Goal: Information Seeking & Learning: Learn about a topic

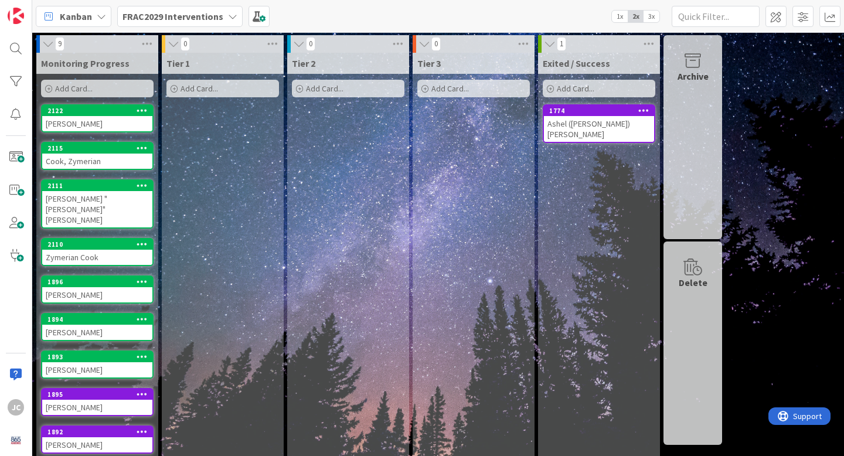
click at [402, 206] on div "Tier 2 Add Card..." at bounding box center [348, 258] width 122 height 410
click at [226, 23] on div "FRAC2029 Interventions" at bounding box center [179, 16] width 125 height 21
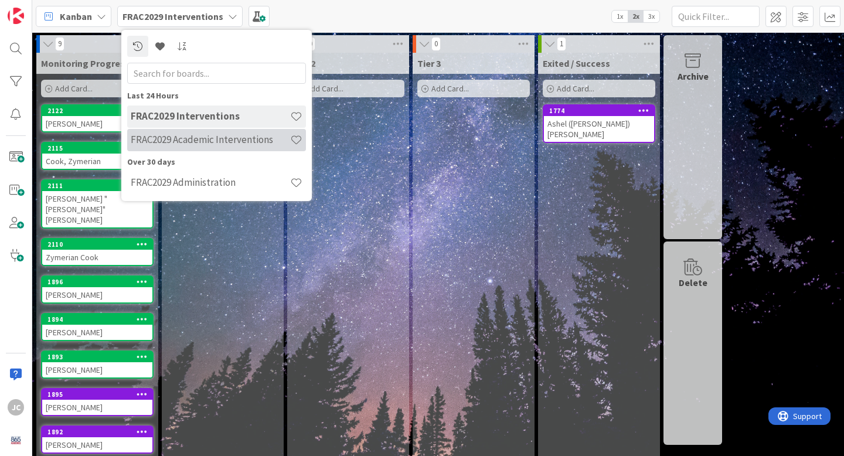
click at [226, 141] on h4 "FRAC2029 Academic Interventions" at bounding box center [210, 140] width 159 height 12
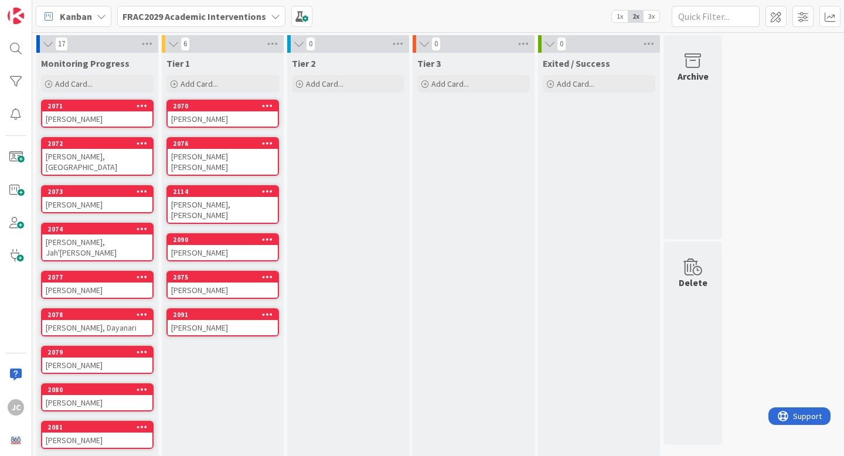
scroll to position [53, 0]
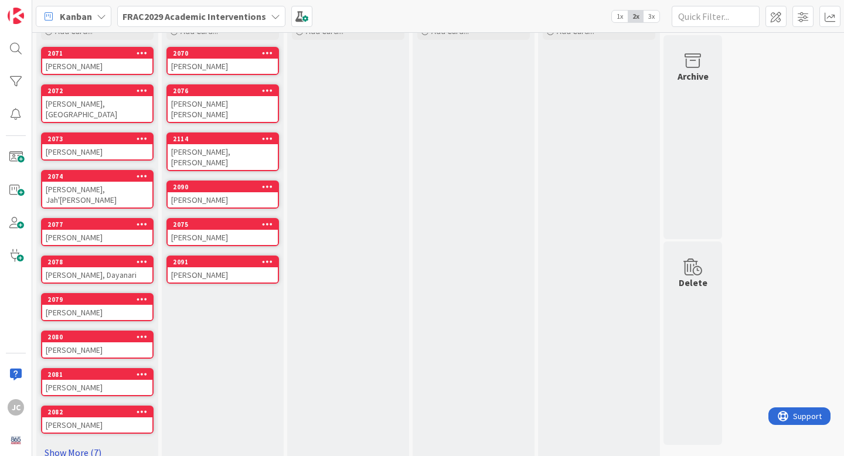
click at [68, 443] on link "Show More (7)" at bounding box center [97, 452] width 113 height 19
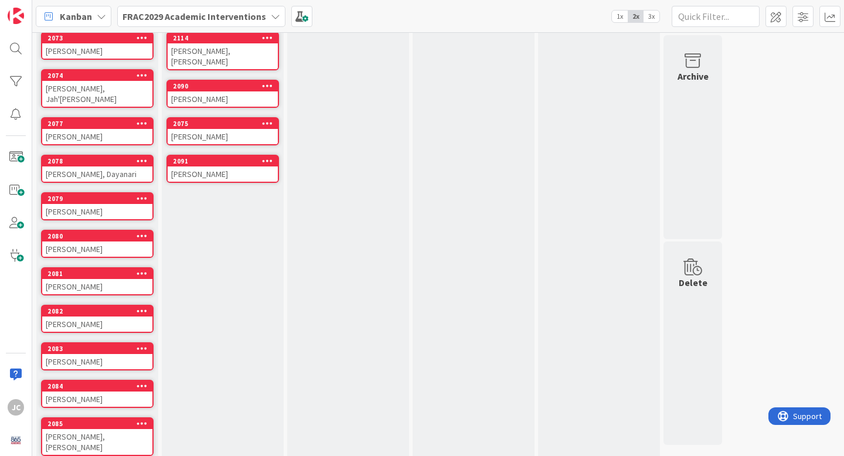
scroll to position [0, 0]
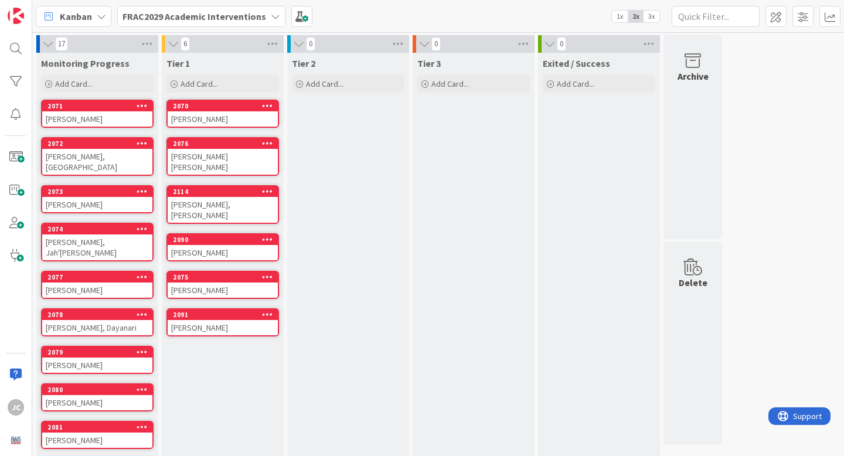
click at [104, 114] on div "[PERSON_NAME]" at bounding box center [97, 118] width 110 height 15
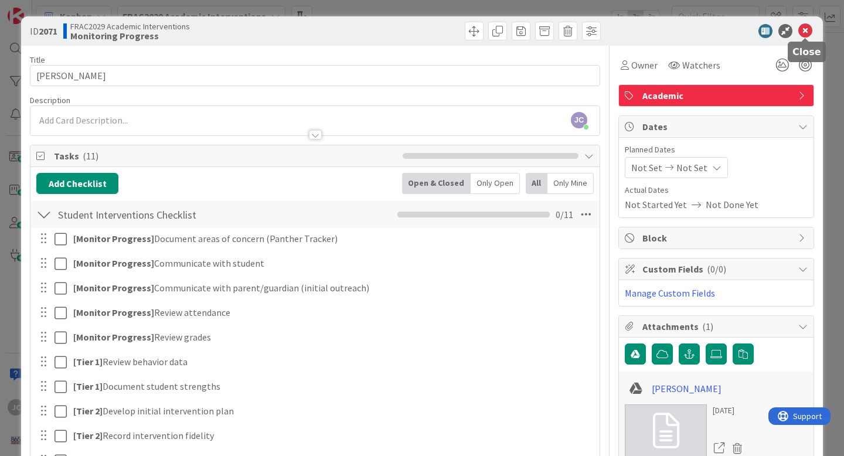
click at [810, 35] on icon at bounding box center [805, 31] width 14 height 14
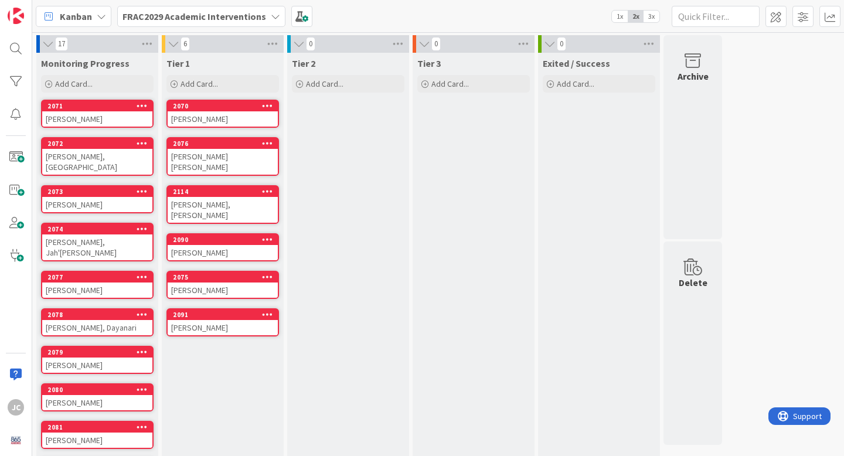
click at [231, 119] on div "[PERSON_NAME]" at bounding box center [223, 118] width 110 height 15
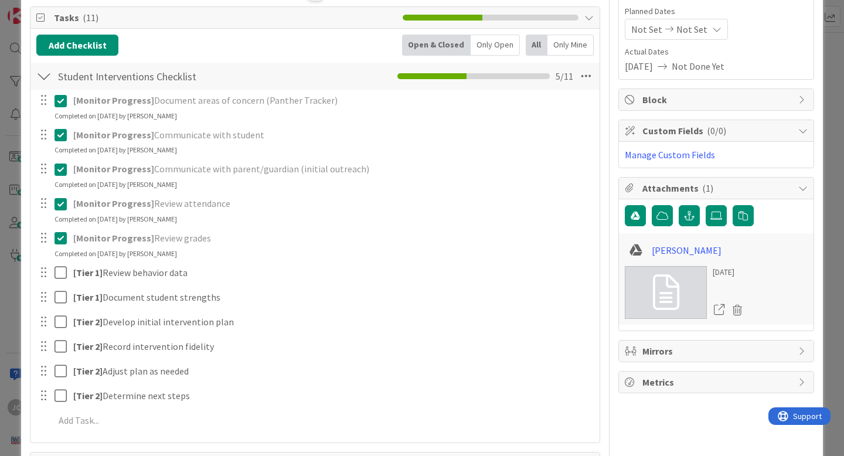
scroll to position [112, 0]
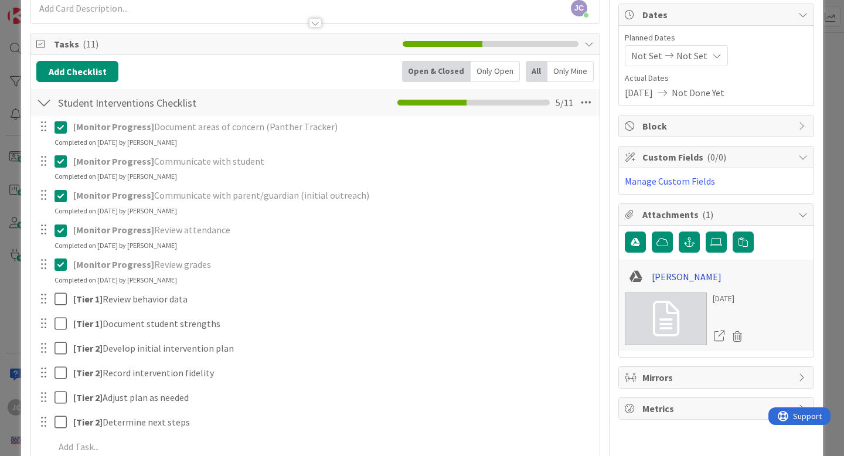
click at [668, 278] on link "[PERSON_NAME]" at bounding box center [687, 277] width 70 height 14
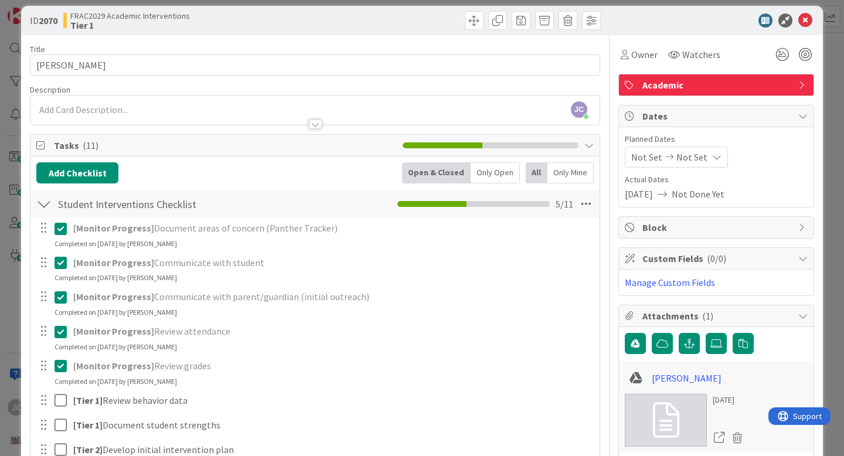
scroll to position [0, 0]
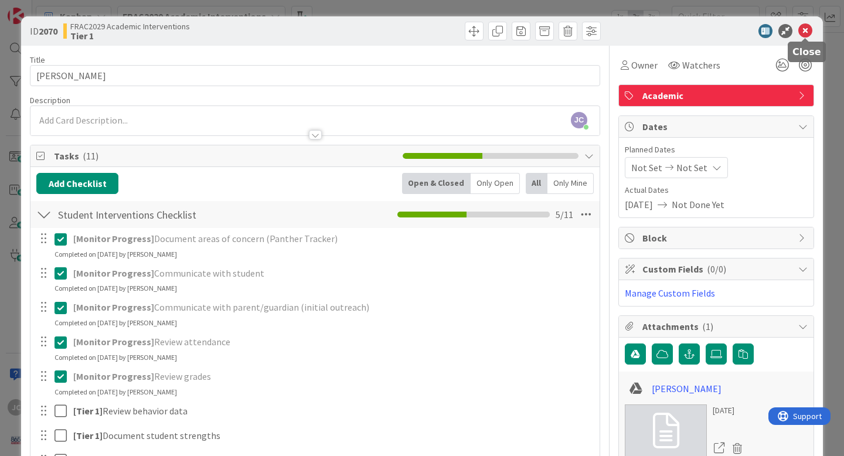
click at [807, 28] on icon at bounding box center [805, 31] width 14 height 14
